Goal: Information Seeking & Learning: Learn about a topic

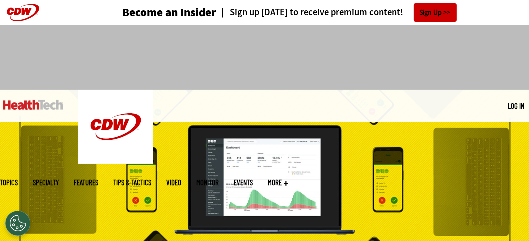
click at [518, 108] on link "Log in" at bounding box center [515, 105] width 16 height 9
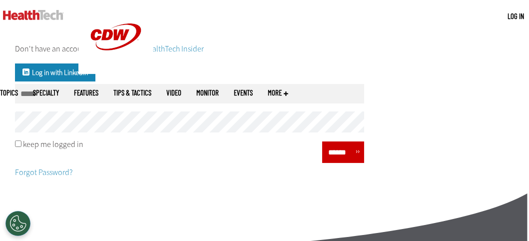
scroll to position [112, 0]
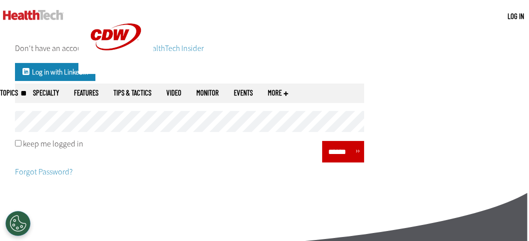
type input "*"
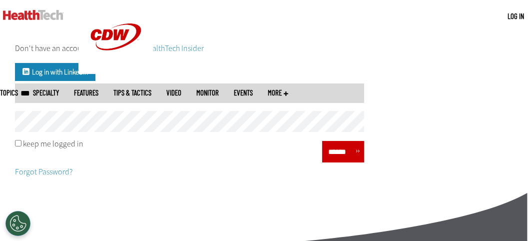
type input "**********"
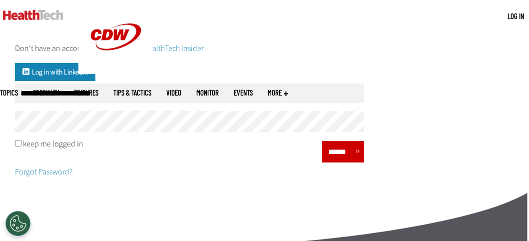
click at [336, 151] on input "******" at bounding box center [340, 151] width 30 height 14
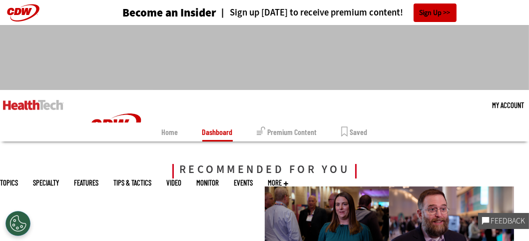
click at [286, 137] on link "Premium Content" at bounding box center [287, 131] width 60 height 19
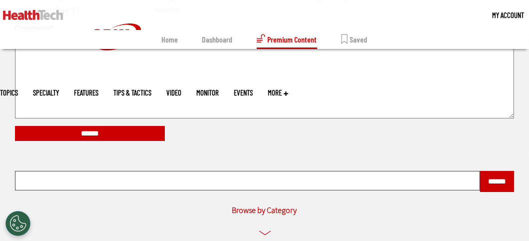
scroll to position [196, 0]
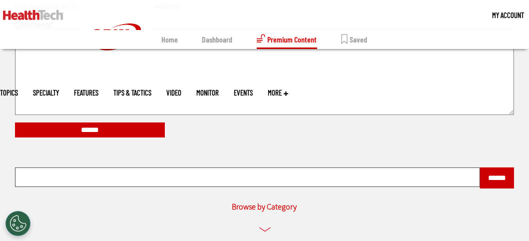
click at [221, 41] on link "Dashboard" at bounding box center [217, 39] width 30 height 19
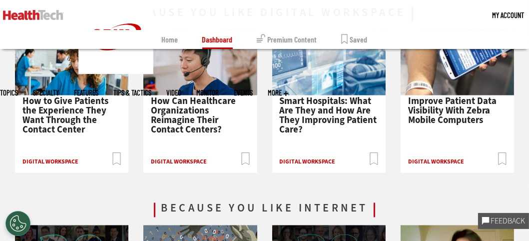
scroll to position [1840, 0]
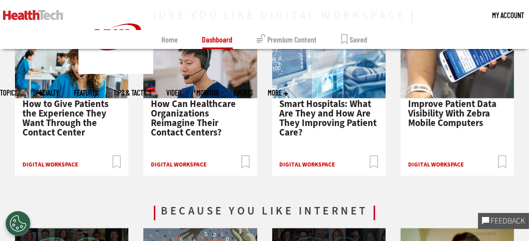
click at [347, 112] on span "Smart Hospitals: What Are They and How Are They Improving Patient Care?" at bounding box center [328, 117] width 97 height 40
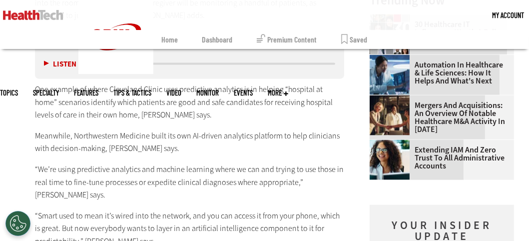
scroll to position [1349, 0]
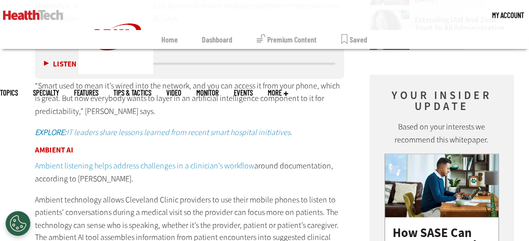
scroll to position [1479, 0]
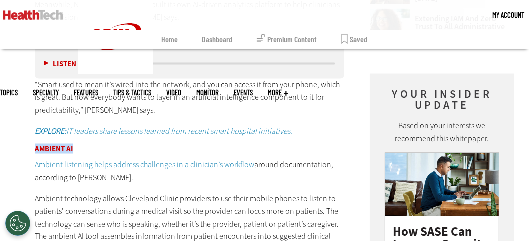
drag, startPoint x: 36, startPoint y: 110, endPoint x: 78, endPoint y: 109, distance: 42.0
click at [78, 145] on h3 "Ambient AI" at bounding box center [189, 148] width 309 height 7
drag, startPoint x: 78, startPoint y: 109, endPoint x: 142, endPoint y: 104, distance: 63.6
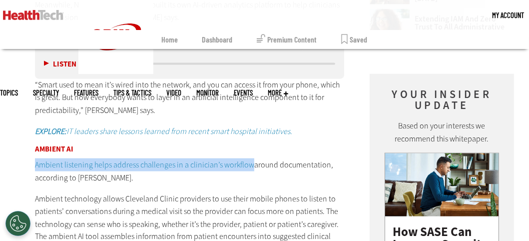
drag, startPoint x: 32, startPoint y: 121, endPoint x: 251, endPoint y: 130, distance: 218.4
click at [251, 130] on article "Apr 07 2025 Twitter Facebook LinkedIn Reddit Flipboard Email Digital Workspace …" at bounding box center [179, 234] width 329 height 2803
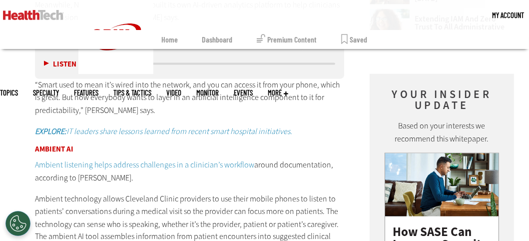
drag, startPoint x: 251, startPoint y: 130, endPoint x: 245, endPoint y: 161, distance: 31.4
click at [245, 192] on p "Ambient technology allows Cleveland Clinic providers to use their mobile phones…" at bounding box center [189, 224] width 309 height 64
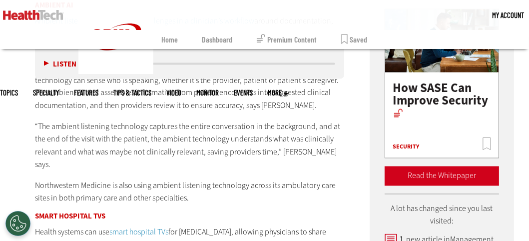
scroll to position [1623, 0]
drag, startPoint x: 37, startPoint y: 130, endPoint x: 109, endPoint y: 135, distance: 72.5
click at [109, 179] on p "Northwestern Medicine is also using ambient listening technology across its amb…" at bounding box center [189, 191] width 309 height 25
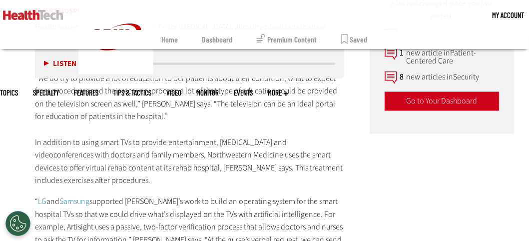
scroll to position [1828, 0]
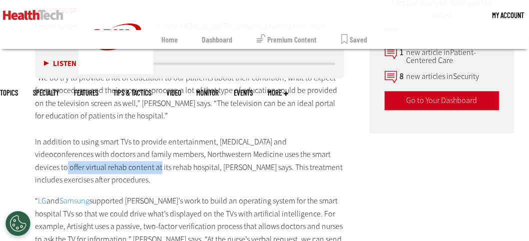
drag, startPoint x: 59, startPoint y: 114, endPoint x: 153, endPoint y: 119, distance: 94.0
click at [153, 119] on p "Health systems can use smart hospital TVs for patient education, allowing physi…" at bounding box center [189, 103] width 309 height 166
drag, startPoint x: 153, startPoint y: 119, endPoint x: 276, endPoint y: 108, distance: 122.8
click at [276, 108] on p "Health systems can use smart hospital TVs for patient education, allowing physi…" at bounding box center [189, 103] width 309 height 166
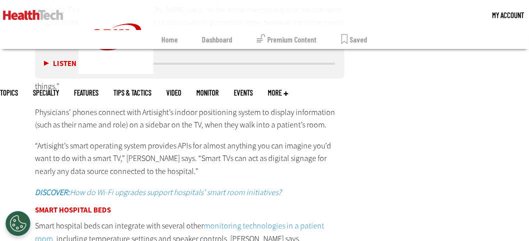
scroll to position [2060, 0]
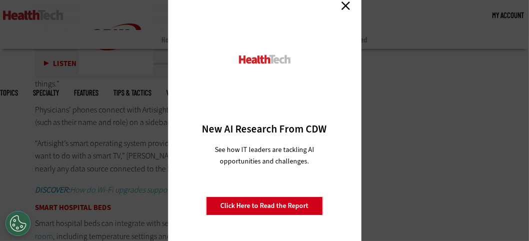
click at [256, 207] on link "Click Here to Read the Report" at bounding box center [264, 205] width 117 height 19
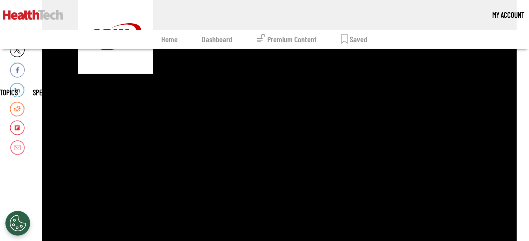
scroll to position [189, 0]
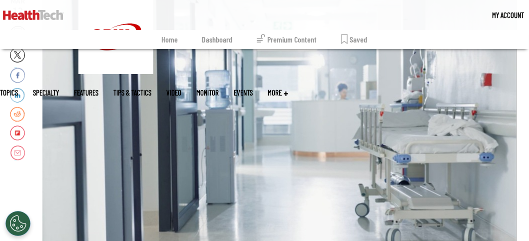
click at [284, 144] on div "Play or Pause Video" at bounding box center [280, 147] width 40 height 40
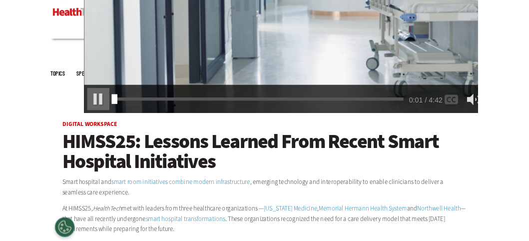
scroll to position [0, 0]
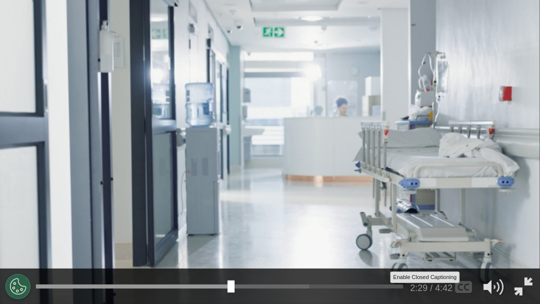
click at [469, 240] on div "Enable Closed Captioning" at bounding box center [464, 287] width 28 height 28
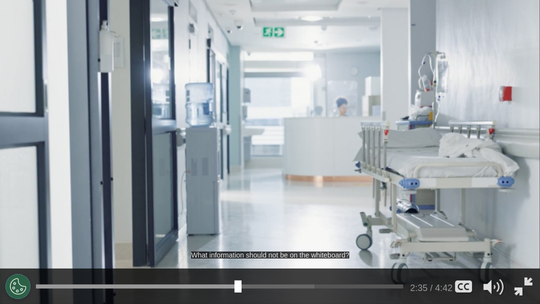
click at [297, 240] on div "What information should not be on the whiteboard?" at bounding box center [270, 255] width 158 height 7
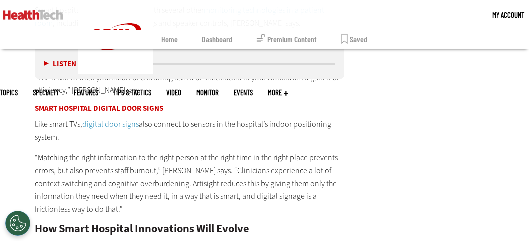
scroll to position [2273, 0]
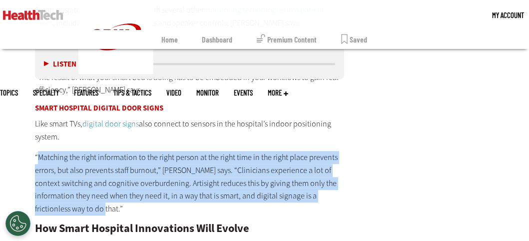
drag, startPoint x: 300, startPoint y: 243, endPoint x: 93, endPoint y: 101, distance: 250.8
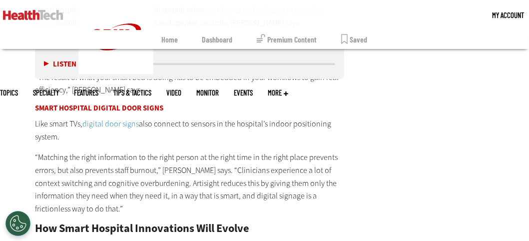
click at [123, 151] on p "“ Matching the right information to the right person at the right time in the r…" at bounding box center [189, 183] width 309 height 64
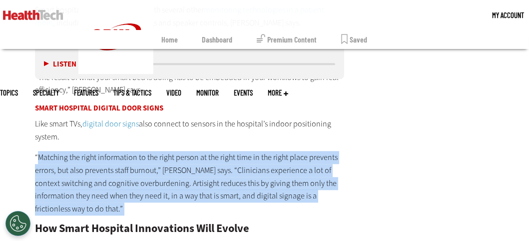
drag, startPoint x: 123, startPoint y: 142, endPoint x: 38, endPoint y: 92, distance: 98.3
click at [38, 151] on p "“ Matching the right information to the right person at the right time in the r…" at bounding box center [189, 183] width 309 height 64
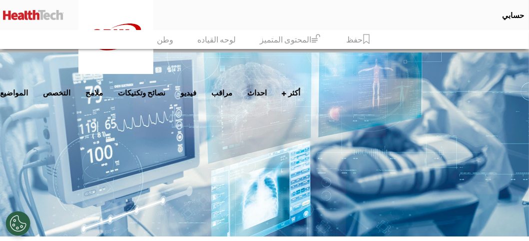
scroll to position [0, 0]
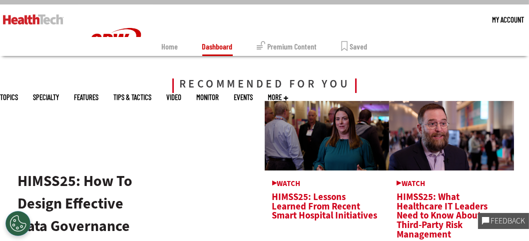
scroll to position [89, 0]
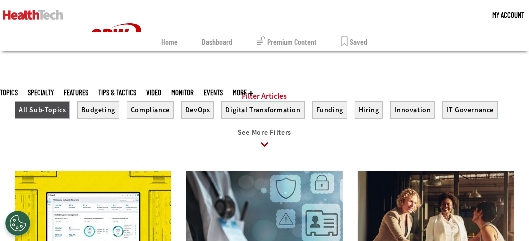
scroll to position [381, 0]
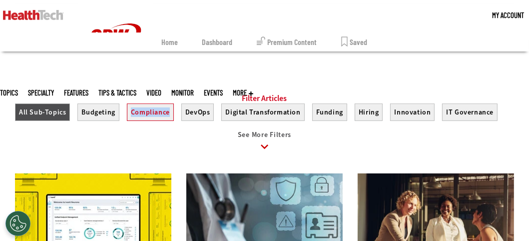
drag, startPoint x: 98, startPoint y: 186, endPoint x: 135, endPoint y: 119, distance: 76.0
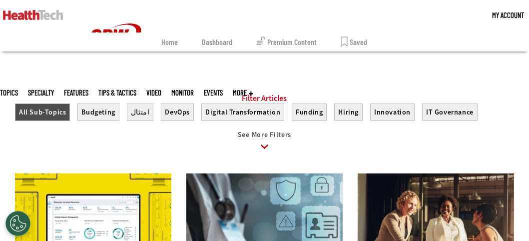
drag, startPoint x: 155, startPoint y: 124, endPoint x: 179, endPoint y: 149, distance: 34.6
click at [179, 149] on section "Filter Articles All Sub-Topics Budgeting ‏امتثال‏ DevOps Digital Transformation…" at bounding box center [264, 125] width 499 height 65
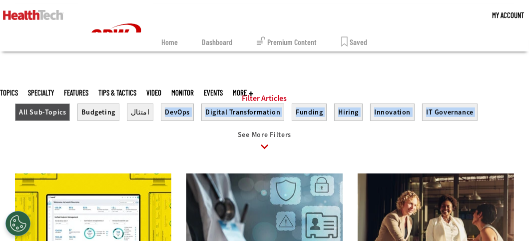
drag, startPoint x: 164, startPoint y: 137, endPoint x: 150, endPoint y: 118, distance: 23.7
click at [150, 118] on section "Filter Articles All Sub-Topics Budgeting ‏امتثال‏ DevOps Digital Transformation…" at bounding box center [264, 125] width 499 height 65
drag, startPoint x: 150, startPoint y: 118, endPoint x: 157, endPoint y: 148, distance: 31.1
click at [157, 148] on div at bounding box center [264, 145] width 499 height 15
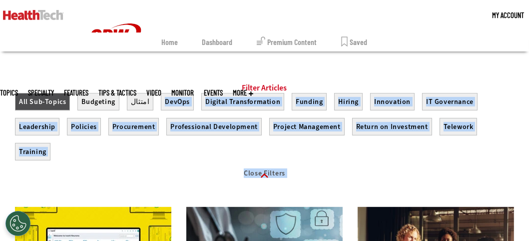
scroll to position [391, 0]
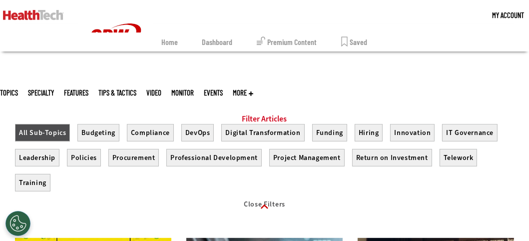
scroll to position [359, 0]
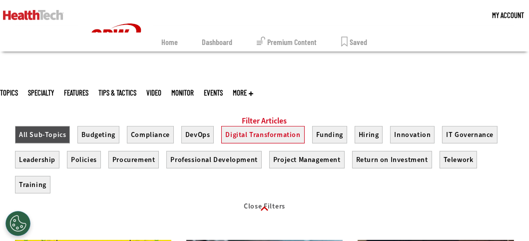
click at [258, 142] on button "Digital Transformation" at bounding box center [262, 134] width 83 height 17
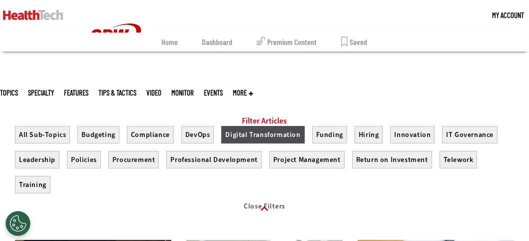
click at [258, 142] on button "Digital Transformation" at bounding box center [262, 134] width 83 height 17
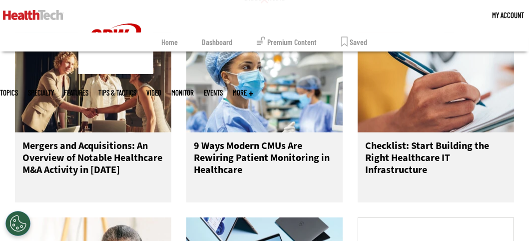
scroll to position [571, 0]
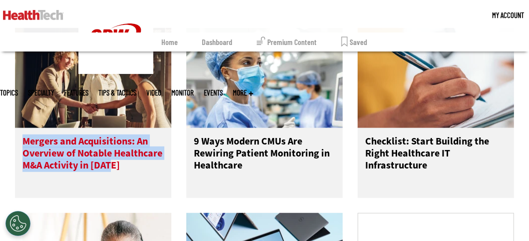
drag, startPoint x: 3, startPoint y: 144, endPoint x: 114, endPoint y: 177, distance: 116.3
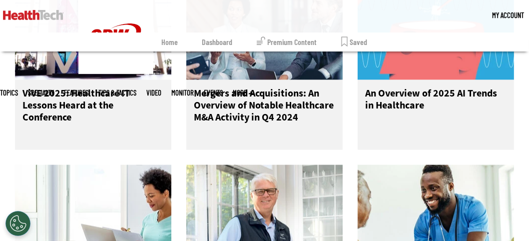
scroll to position [1176, 0]
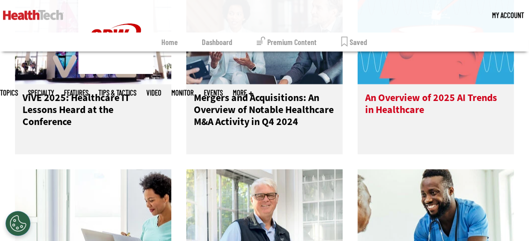
click at [387, 114] on h3 "An Overview of 2025 AI Trends in Healthcare" at bounding box center [435, 112] width 141 height 40
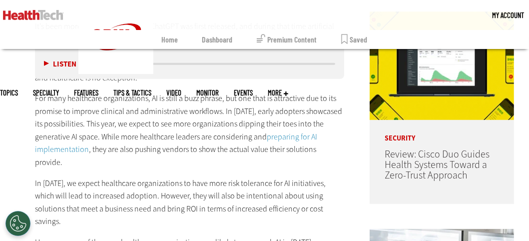
scroll to position [499, 0]
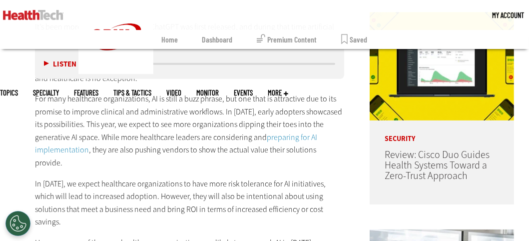
click at [157, 99] on p "For many healthcare organizations, AI is still a buzz phrase, but one that is a…" at bounding box center [189, 130] width 309 height 77
drag, startPoint x: 229, startPoint y: 190, endPoint x: 202, endPoint y: 93, distance: 99.9
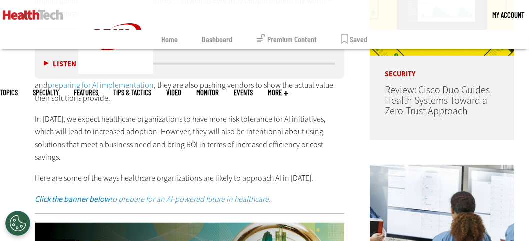
scroll to position [564, 0]
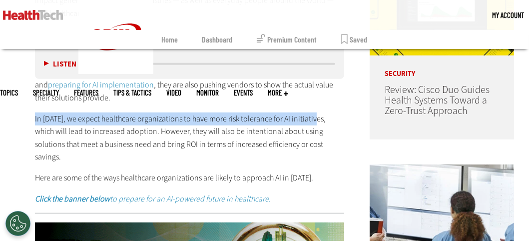
click at [277, 112] on p "In 2025, we expect healthcare organizations to have more risk tolerance for AI …" at bounding box center [189, 137] width 309 height 51
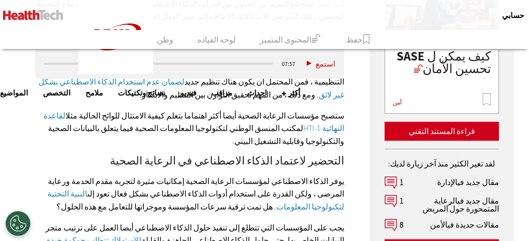
scroll to position [1465, 0]
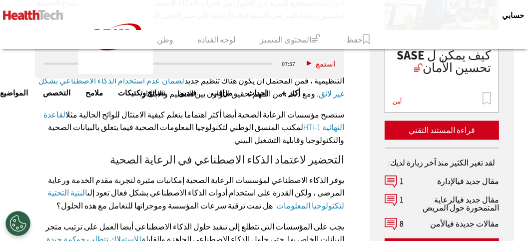
click at [38, 219] on div "ما هي حلول الذكاء الاصطناعي التي ستتبناها مؤسسات الرعاية الصحية في عام 2025؟ يه…" at bounding box center [189, 49] width 309 height 1317
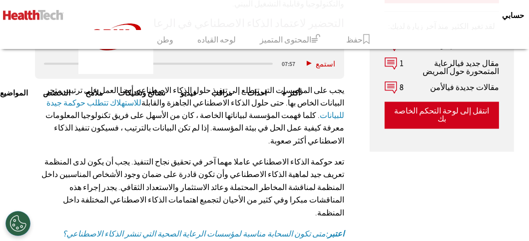
scroll to position [1601, 0]
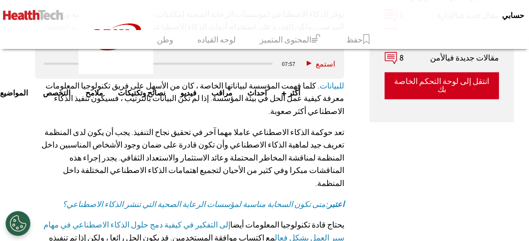
scroll to position [1795, 0]
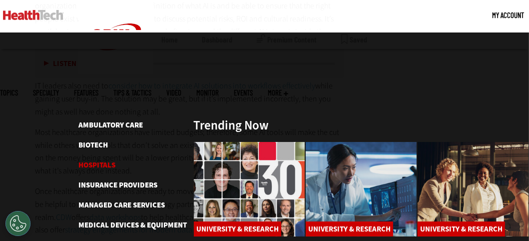
click at [100, 160] on link "Hospitals" at bounding box center [96, 165] width 37 height 10
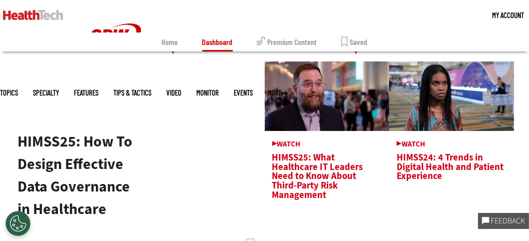
scroll to position [127, 0]
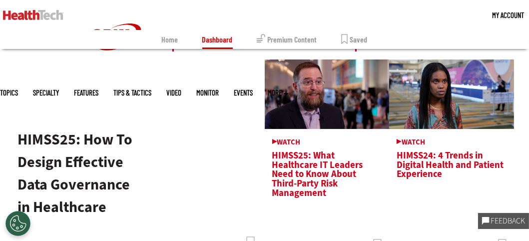
click at [419, 160] on span "HIMSS24: 4 Trends in Digital Health and Patient Experience" at bounding box center [451, 158] width 110 height 41
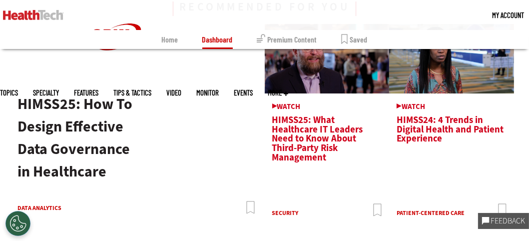
scroll to position [166, 0]
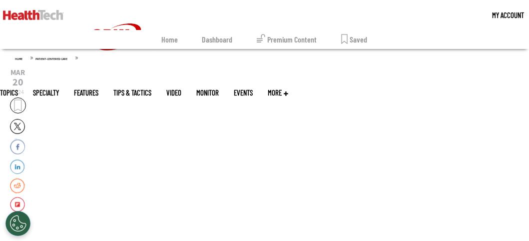
scroll to position [115, 0]
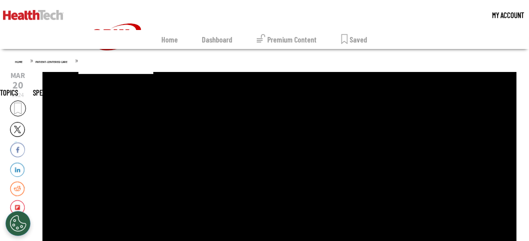
click at [281, 223] on div "Play or Pause Video" at bounding box center [280, 222] width 40 height 40
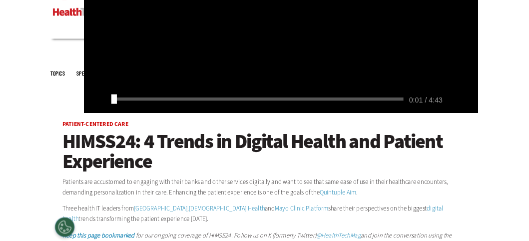
scroll to position [0, 0]
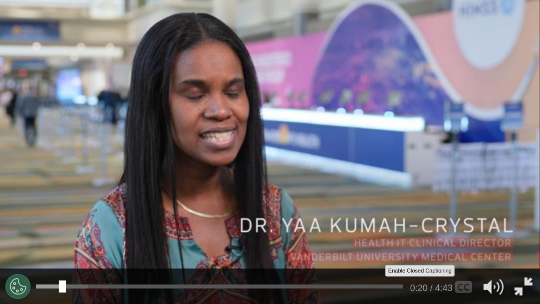
click at [464, 240] on div "Enable Closed Captioning" at bounding box center [464, 287] width 28 height 28
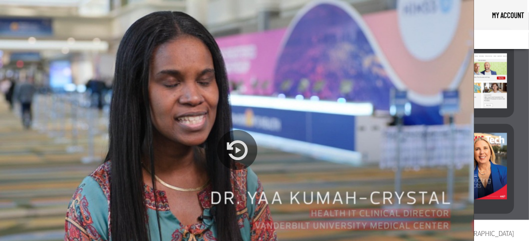
scroll to position [1162, 0]
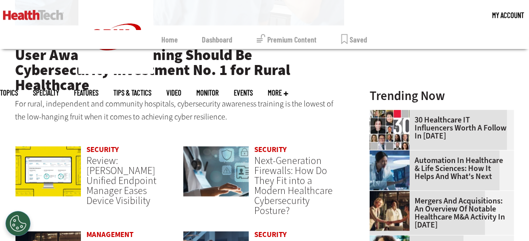
scroll to position [600, 0]
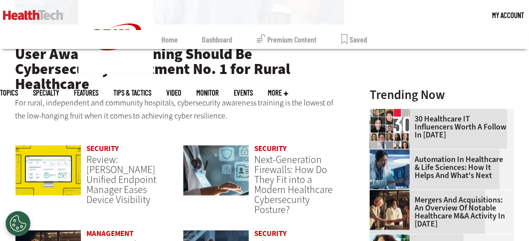
drag, startPoint x: 0, startPoint y: 0, endPoint x: 144, endPoint y: 7, distance: 144.0
click at [144, 76] on ul "Topics Specialty Features Tips & Tactics Video MonITor Events More Search" at bounding box center [151, 92] width 303 height 32
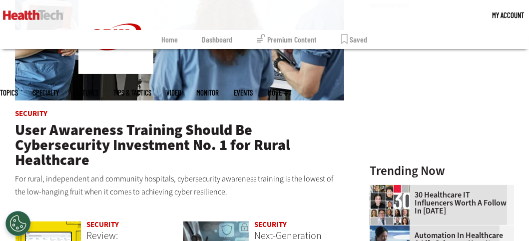
scroll to position [524, 0]
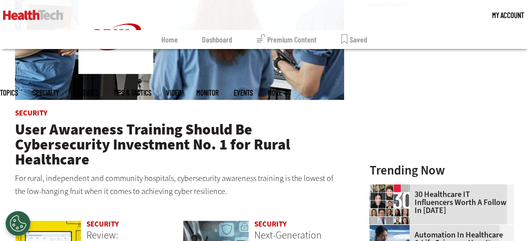
click at [253, 89] on link "Events" at bounding box center [243, 92] width 19 height 7
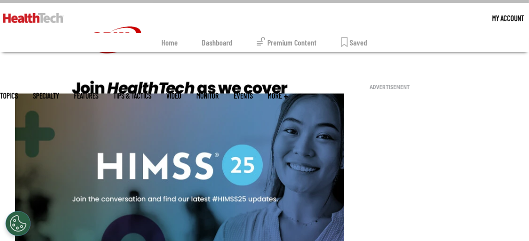
scroll to position [87, 0]
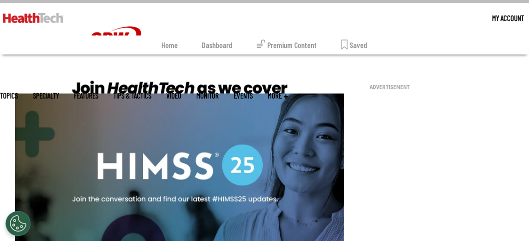
click at [155, 166] on img at bounding box center [179, 169] width 329 height 185
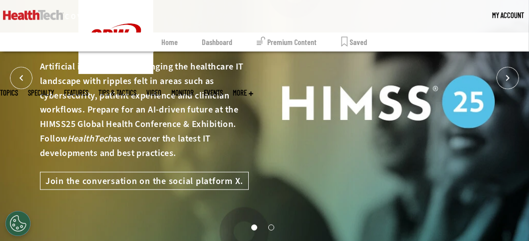
scroll to position [72, 0]
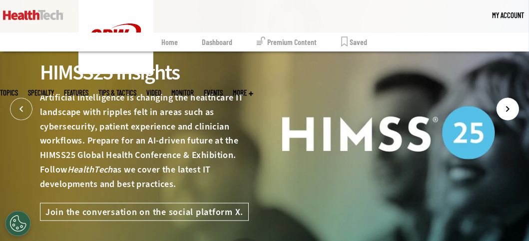
click at [511, 107] on icon "Next" at bounding box center [507, 109] width 22 height 22
click at [508, 109] on icon "Next" at bounding box center [507, 108] width 2 height 5
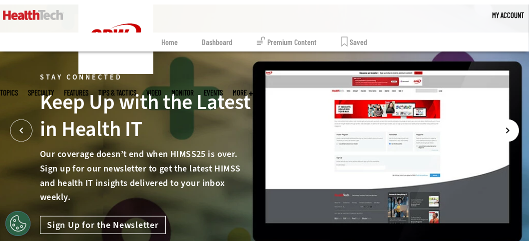
scroll to position [52, 0]
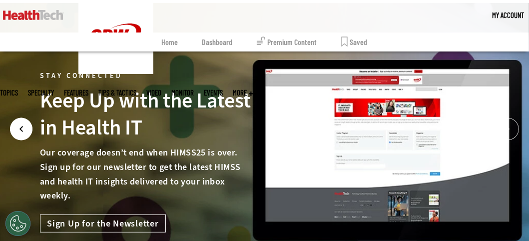
click at [24, 130] on icon "Prev" at bounding box center [21, 129] width 22 height 22
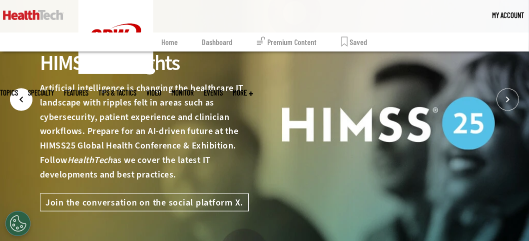
scroll to position [83, 0]
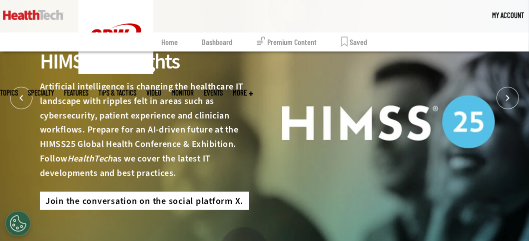
click at [72, 201] on link "Join the conversation on the social platform X." at bounding box center [144, 200] width 209 height 18
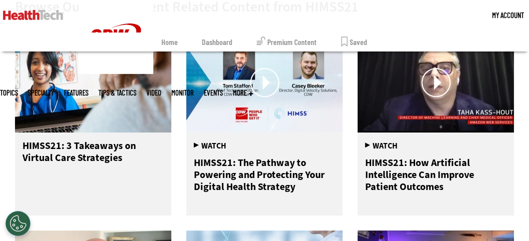
scroll to position [2566, 0]
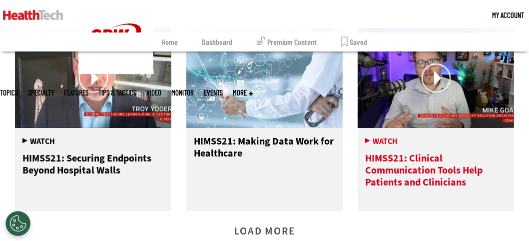
scroll to position [2769, 0]
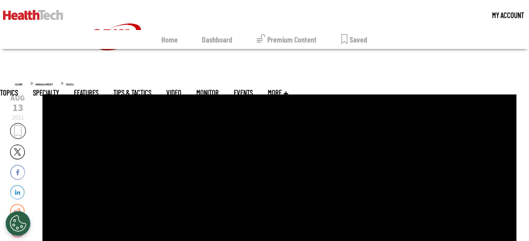
scroll to position [93, 0]
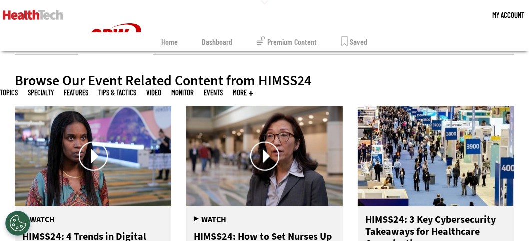
scroll to position [940, 0]
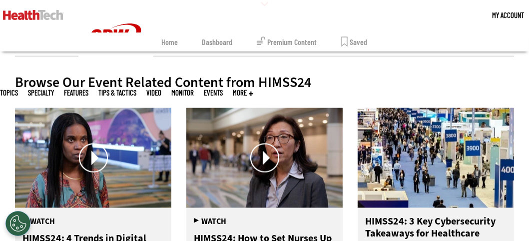
click at [223, 89] on link "Events" at bounding box center [213, 92] width 19 height 7
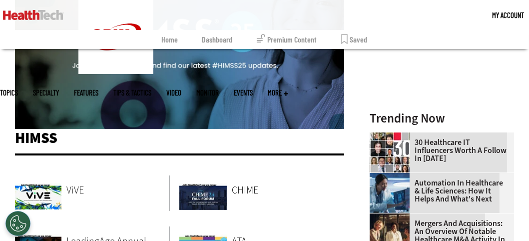
scroll to position [205, 0]
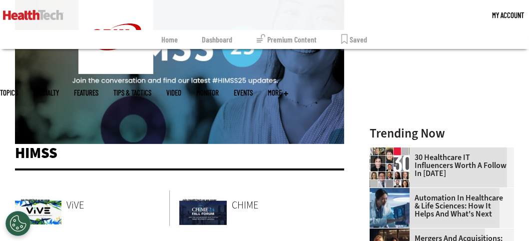
click at [99, 77] on img at bounding box center [179, 51] width 329 height 185
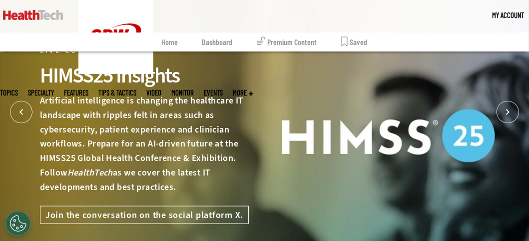
scroll to position [67, 0]
